Goal: Task Accomplishment & Management: Use online tool/utility

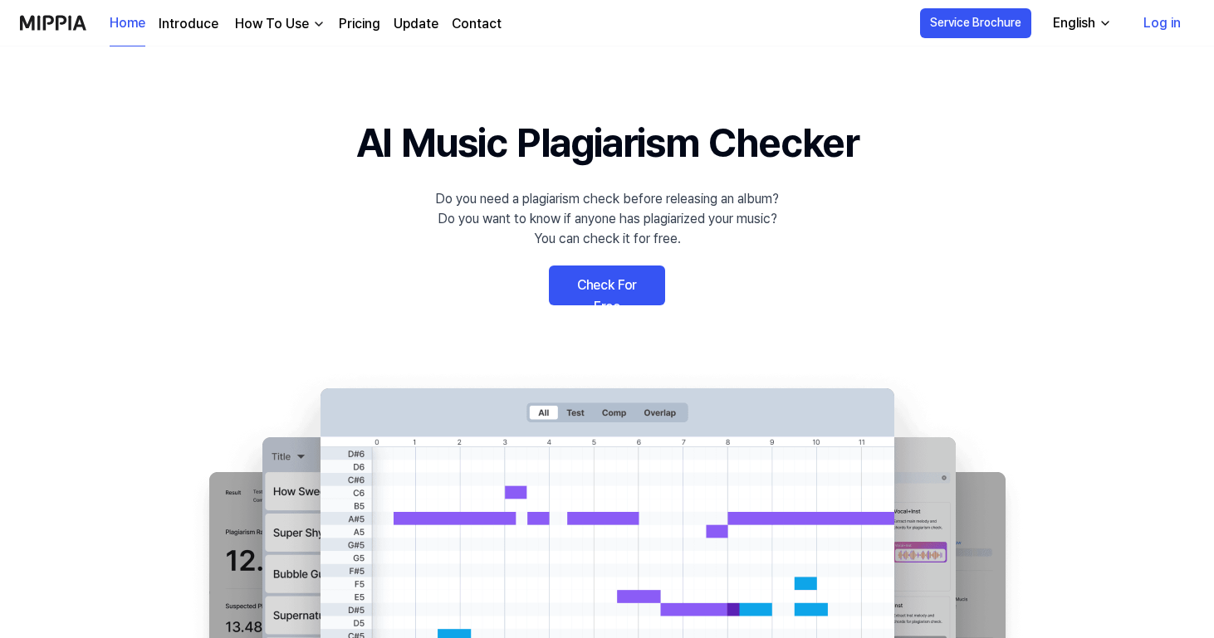
click at [1161, 12] on link "Log in" at bounding box center [1162, 23] width 64 height 46
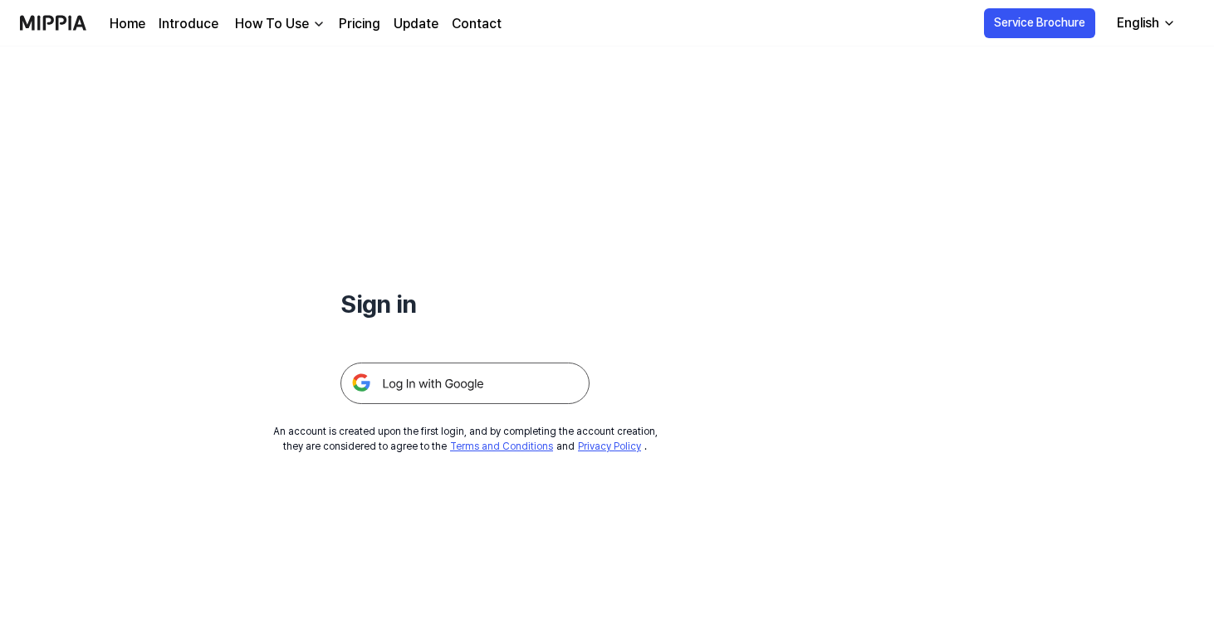
click at [535, 365] on img at bounding box center [464, 384] width 249 height 42
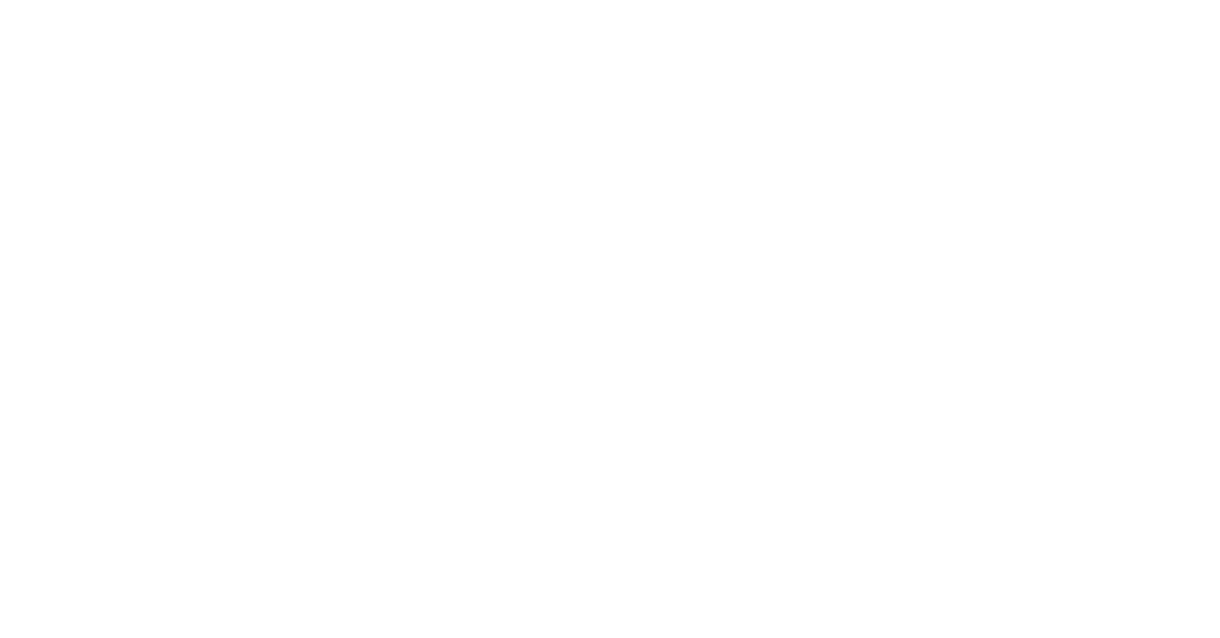
click at [1166, 0] on html at bounding box center [610, 0] width 1220 height 0
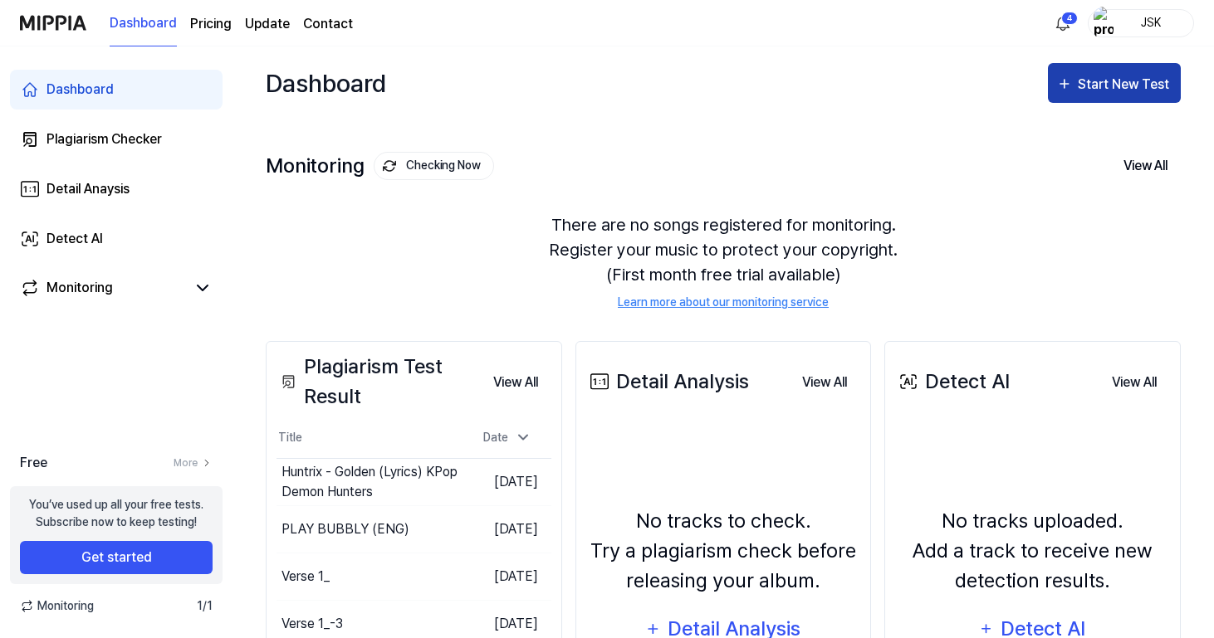
click at [1107, 89] on div "Start New Test" at bounding box center [1125, 85] width 95 height 22
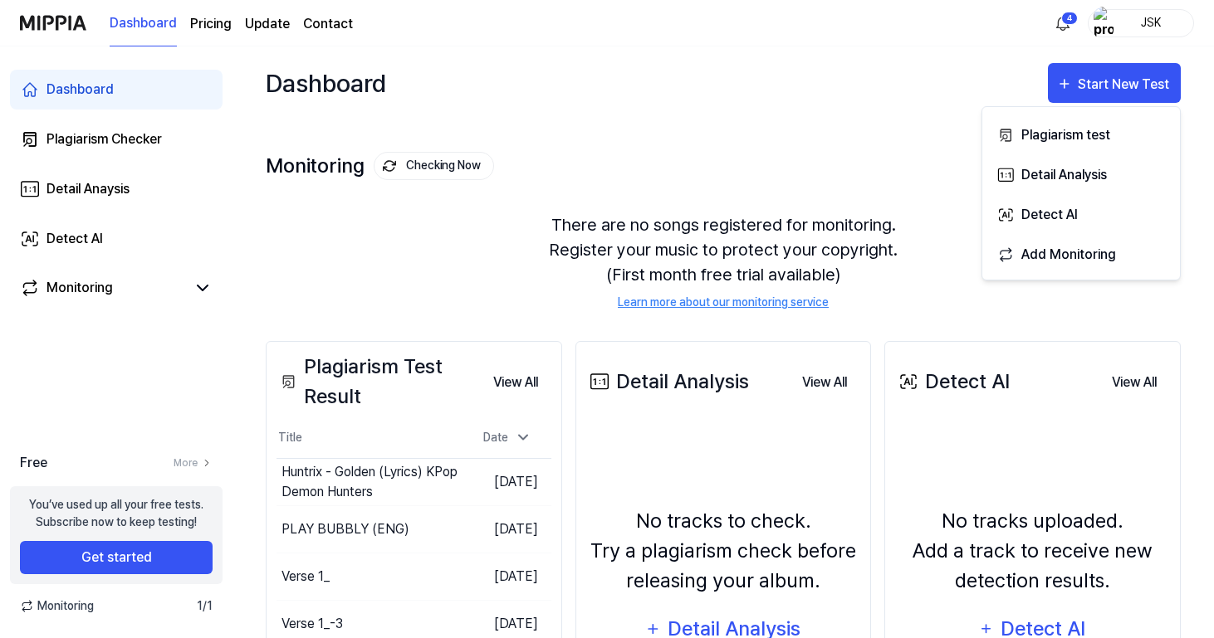
click at [202, 409] on div "Dashboard Plagiarism Checker Detail Anaysis Detect AI Monitoring Free More You’…" at bounding box center [116, 342] width 232 height 592
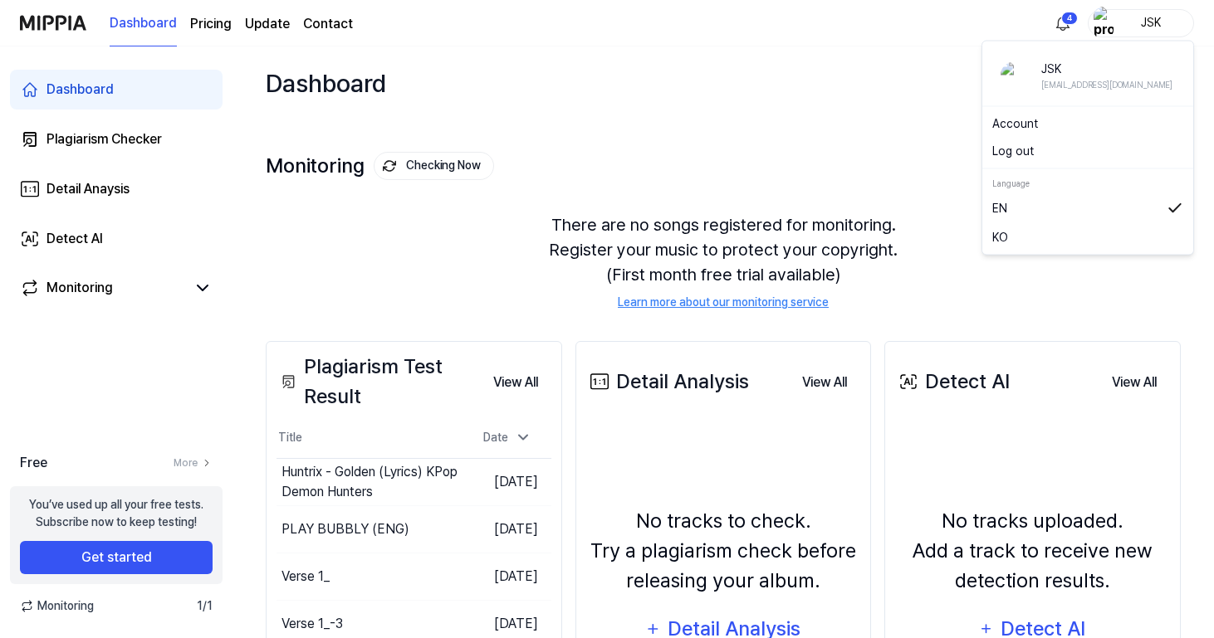
click at [1158, 27] on div "JSK" at bounding box center [1150, 22] width 65 height 18
click at [1034, 149] on button "Log out" at bounding box center [1087, 151] width 191 height 17
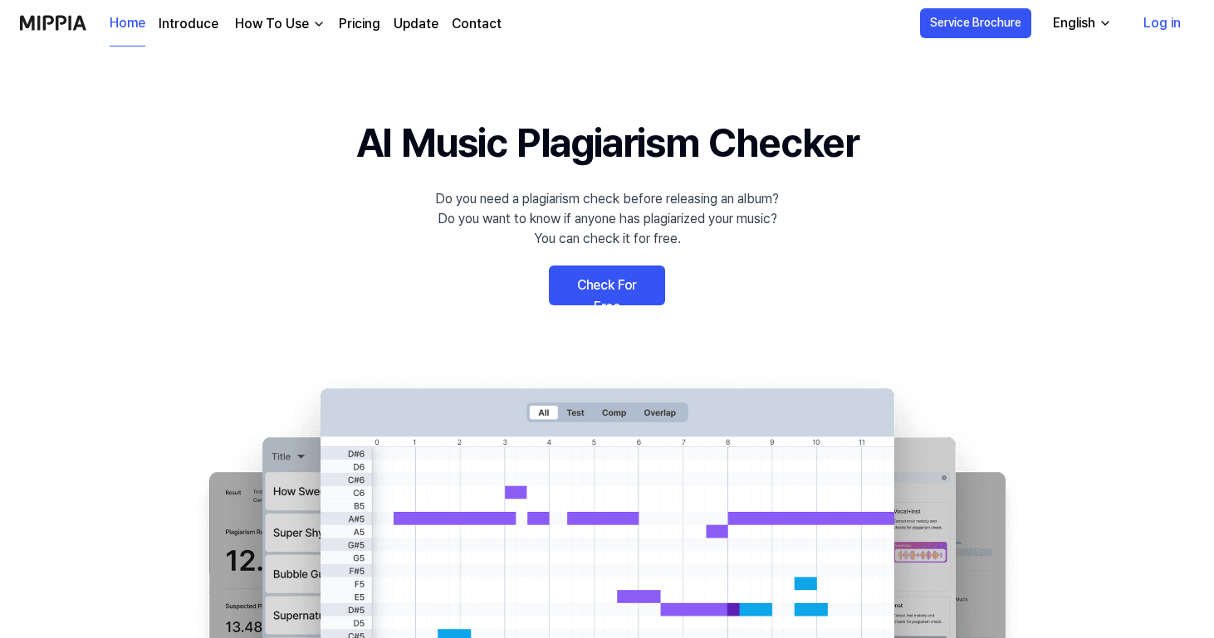
click at [1166, 24] on link "Log in" at bounding box center [1162, 23] width 64 height 46
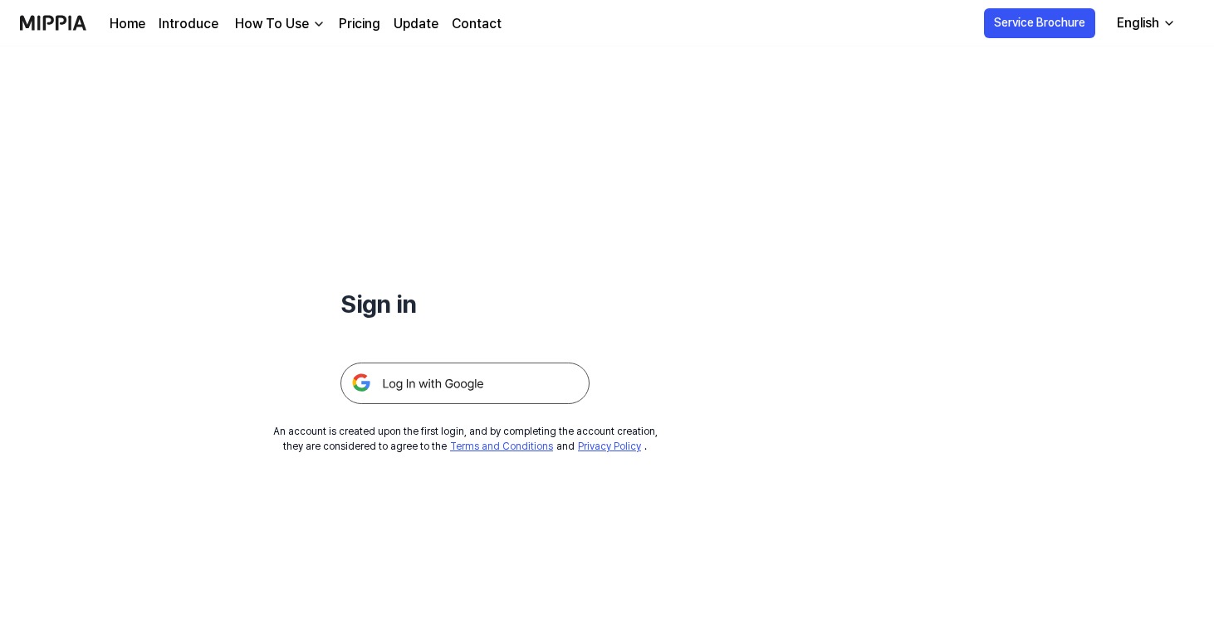
click at [523, 381] on img at bounding box center [464, 384] width 249 height 42
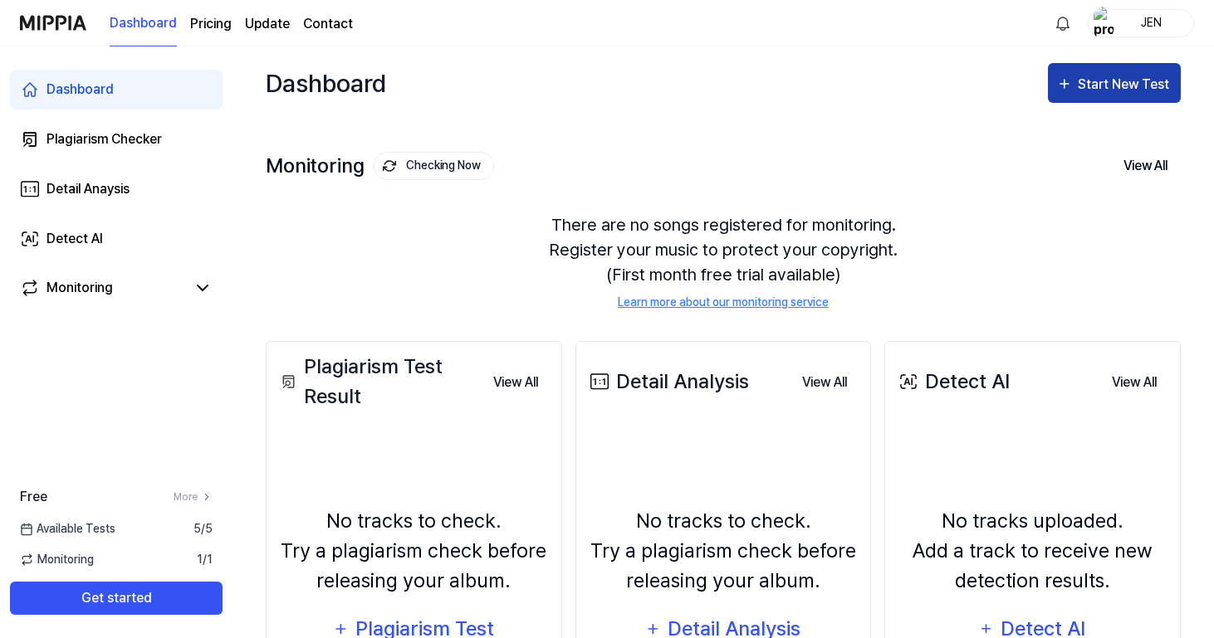
click at [1128, 81] on div "Start New Test" at bounding box center [1125, 85] width 95 height 22
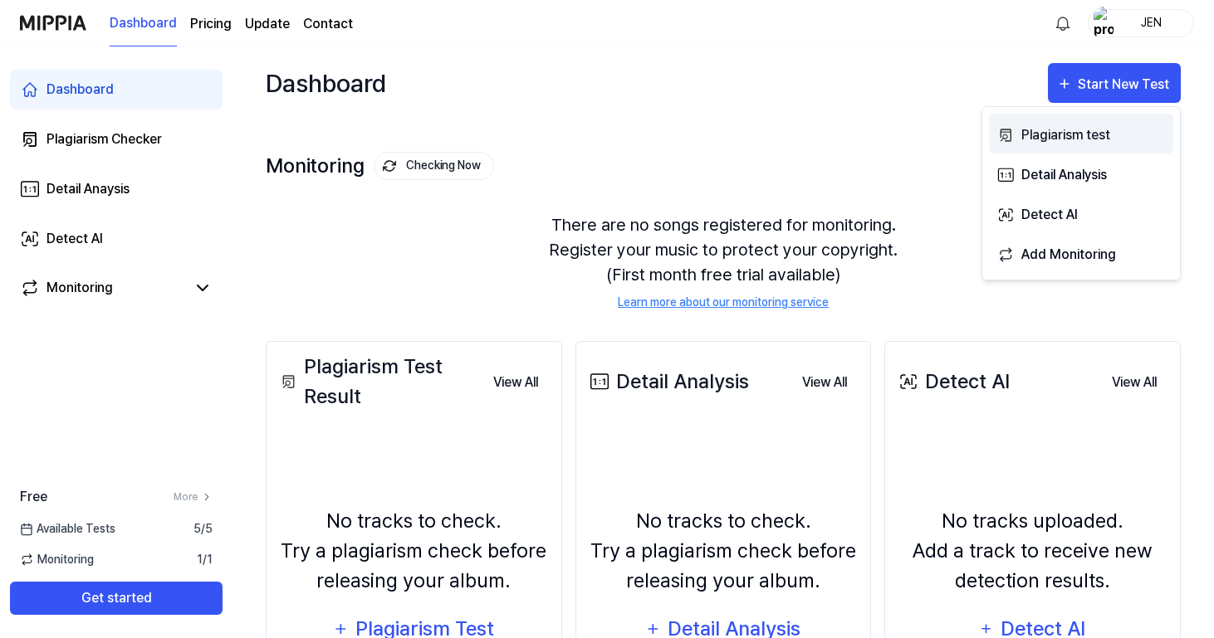
click at [1061, 134] on div "Plagiarism test" at bounding box center [1093, 136] width 144 height 22
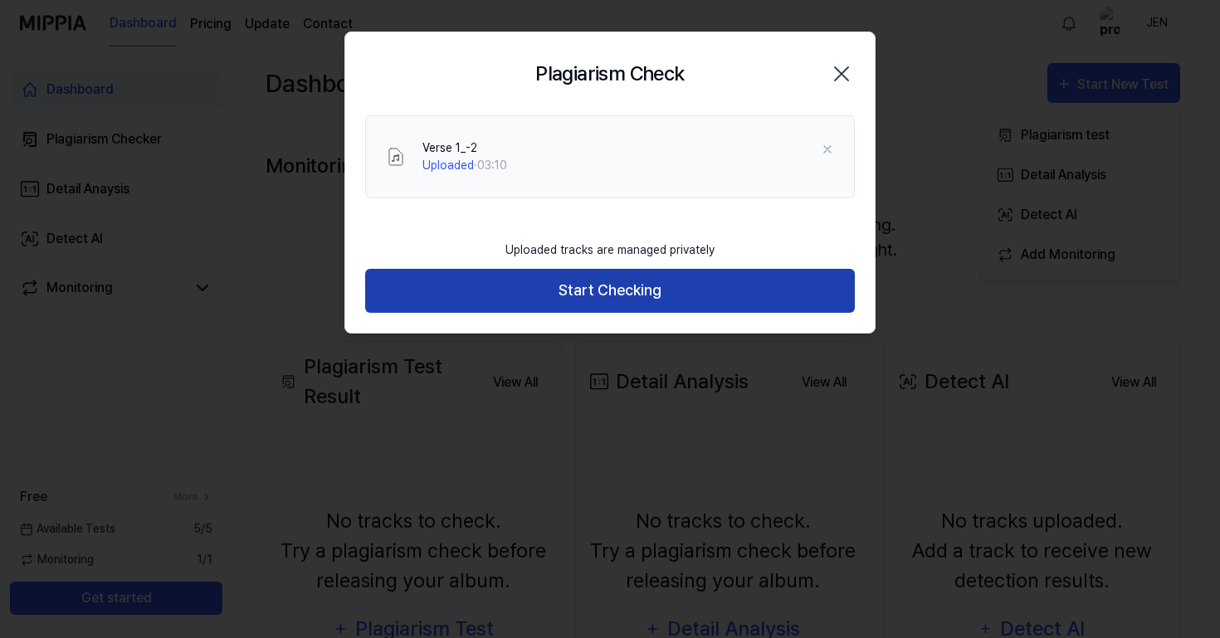
click at [652, 301] on button "Start Checking" at bounding box center [610, 291] width 490 height 44
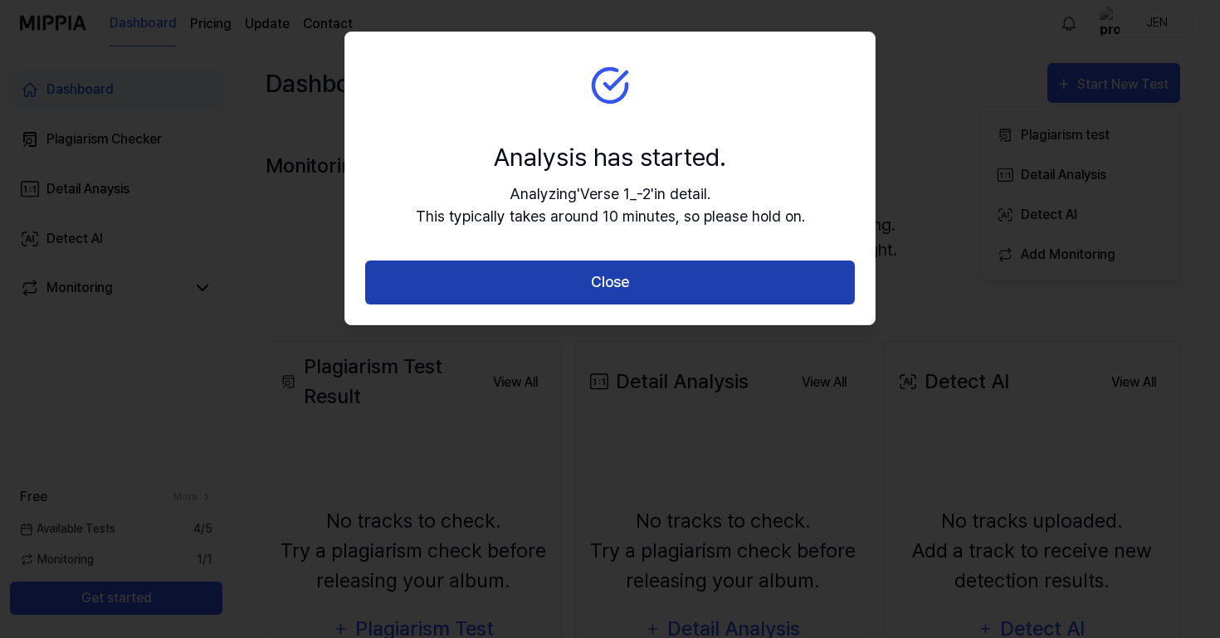
click at [511, 272] on button "Close" at bounding box center [610, 283] width 490 height 44
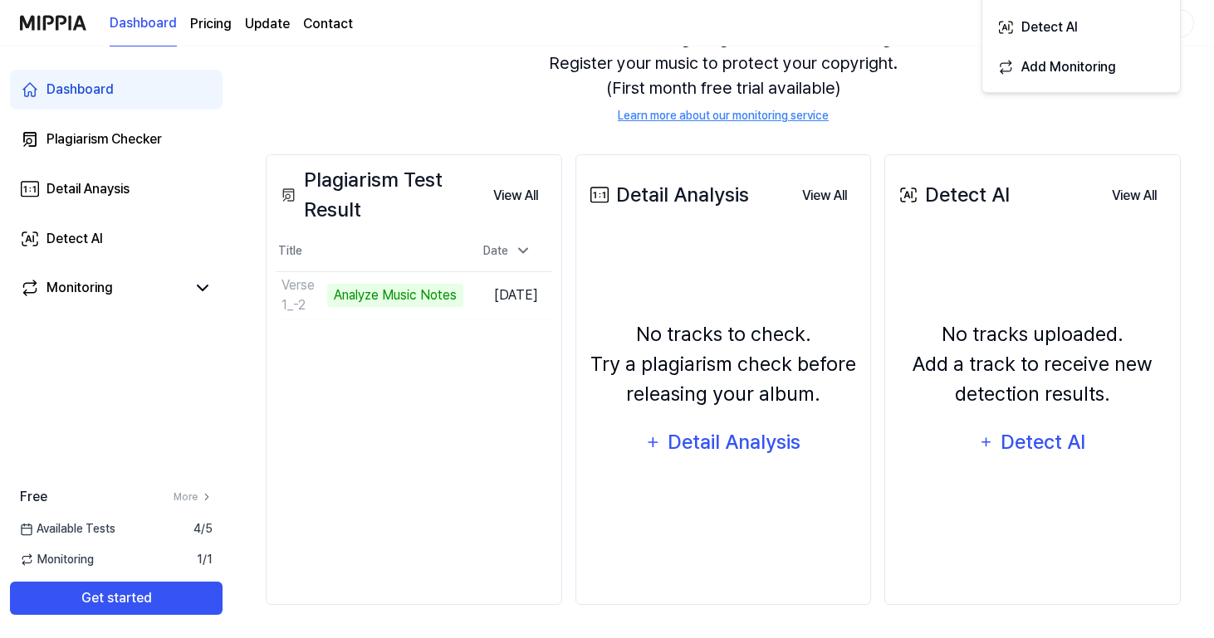
scroll to position [187, 0]
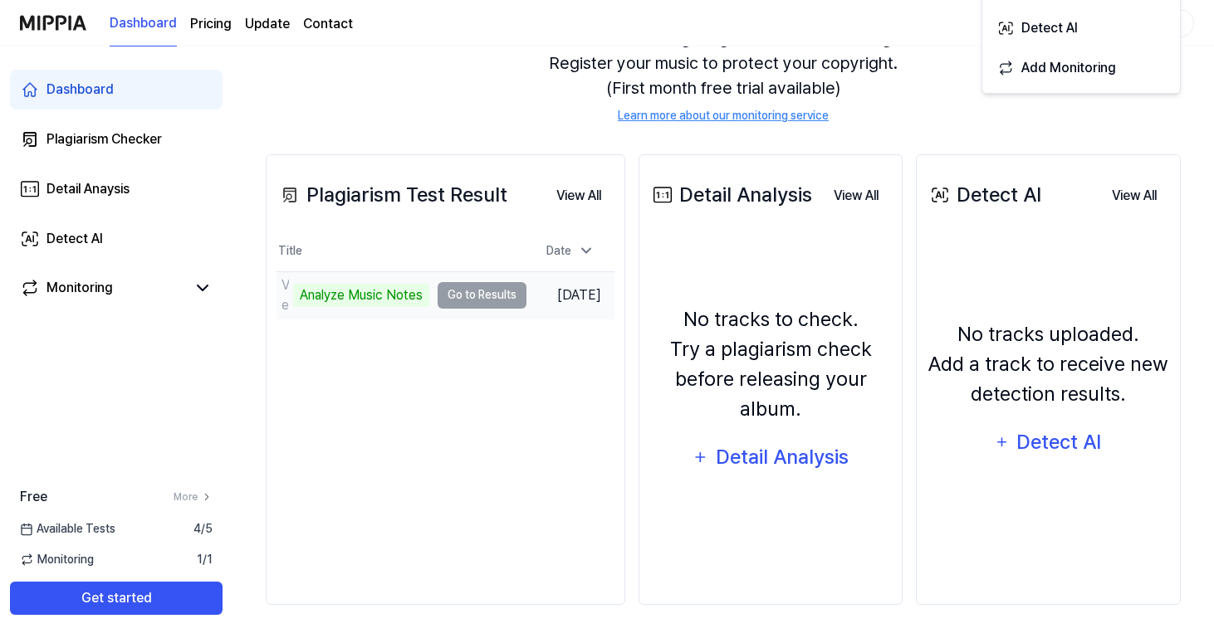
click at [483, 288] on td "Verse 1_-2 Analyze Music Notes Go to Results" at bounding box center [401, 295] width 250 height 46
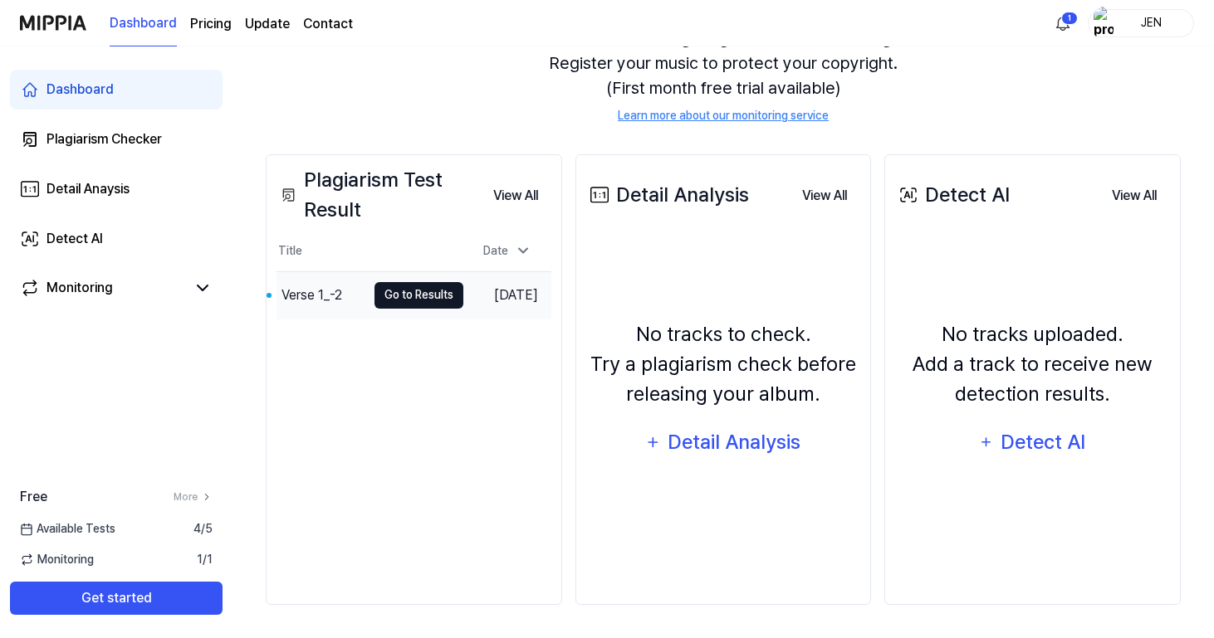
click at [403, 303] on button "Go to Results" at bounding box center [418, 295] width 89 height 27
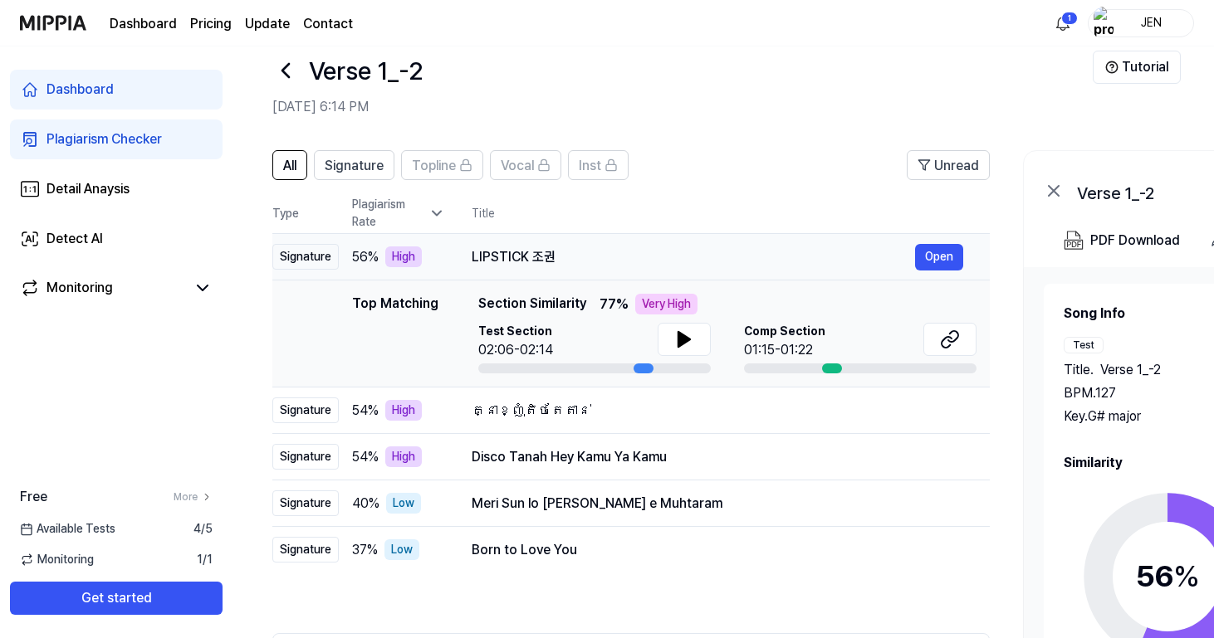
scroll to position [0, 0]
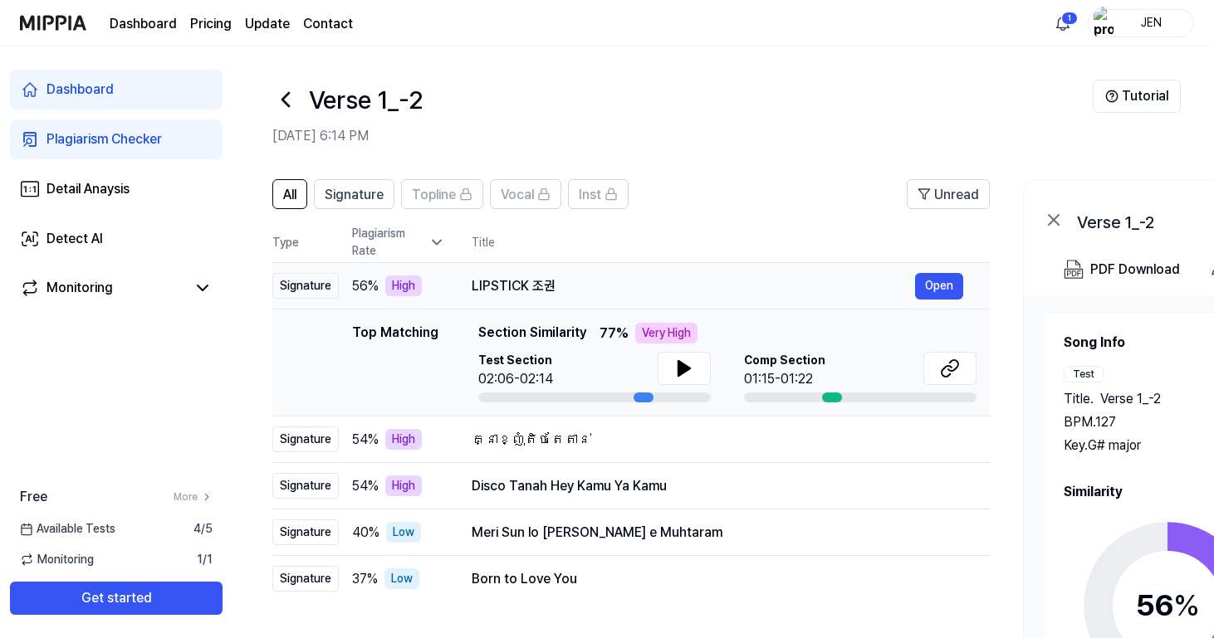
click at [550, 281] on div "LIPSTICK 조권" at bounding box center [693, 286] width 443 height 20
click at [924, 285] on button "Open" at bounding box center [939, 286] width 48 height 27
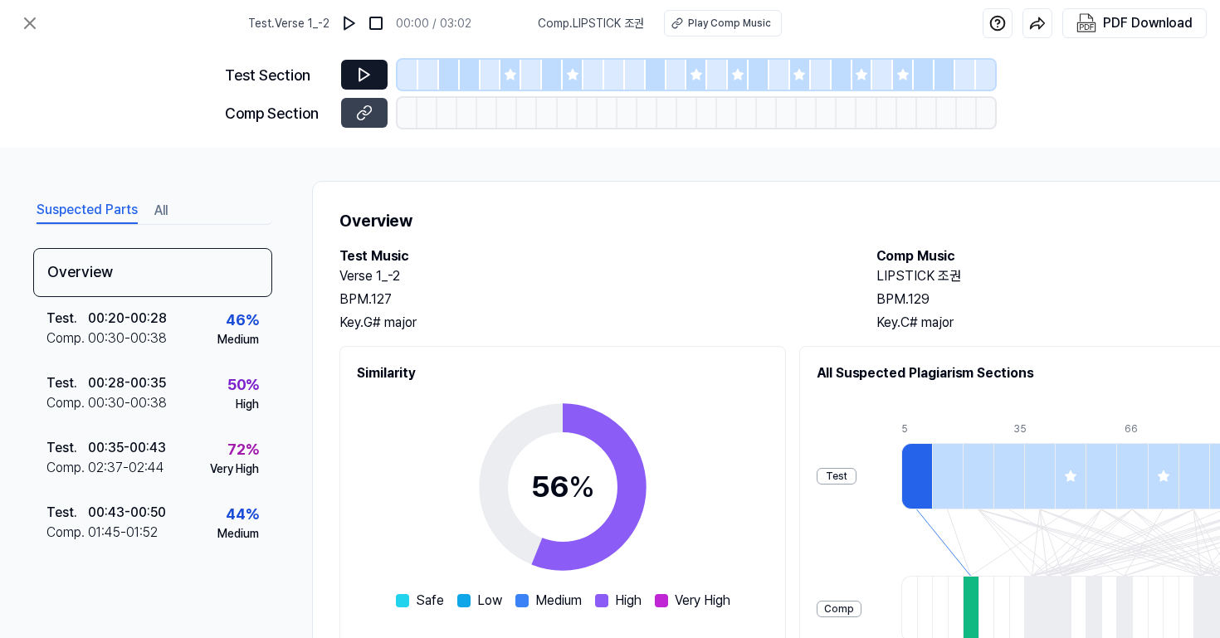
click at [375, 71] on button at bounding box center [364, 75] width 46 height 30
click at [367, 73] on icon at bounding box center [364, 75] width 10 height 12
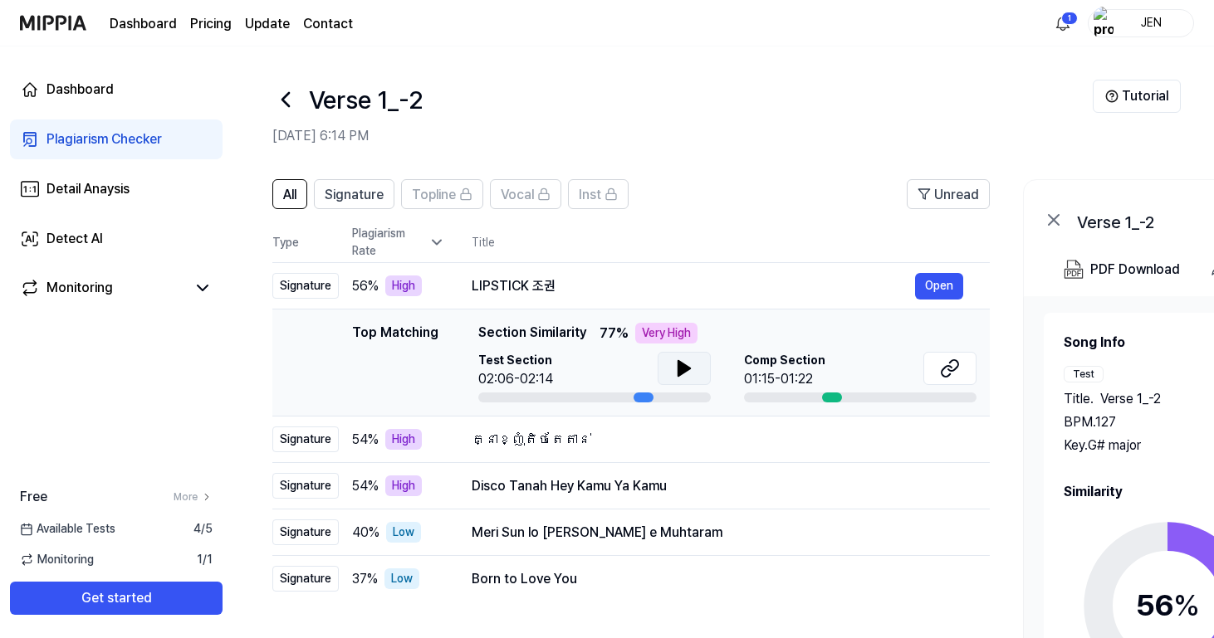
click at [667, 364] on button at bounding box center [684, 368] width 53 height 33
click at [686, 366] on icon at bounding box center [687, 368] width 3 height 13
click at [948, 369] on icon at bounding box center [953, 365] width 10 height 11
